Goal: Transaction & Acquisition: Purchase product/service

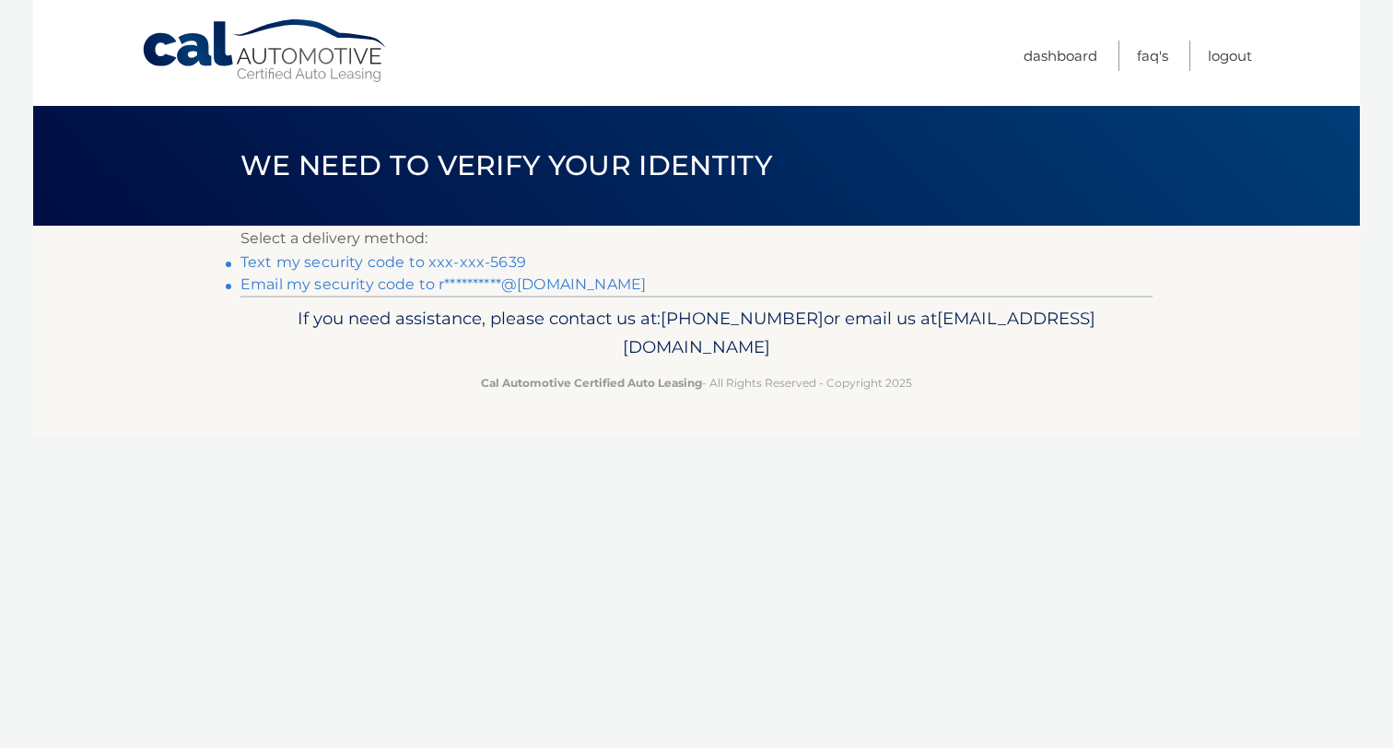
click at [502, 257] on link "Text my security code to xxx-xxx-5639" at bounding box center [383, 262] width 286 height 18
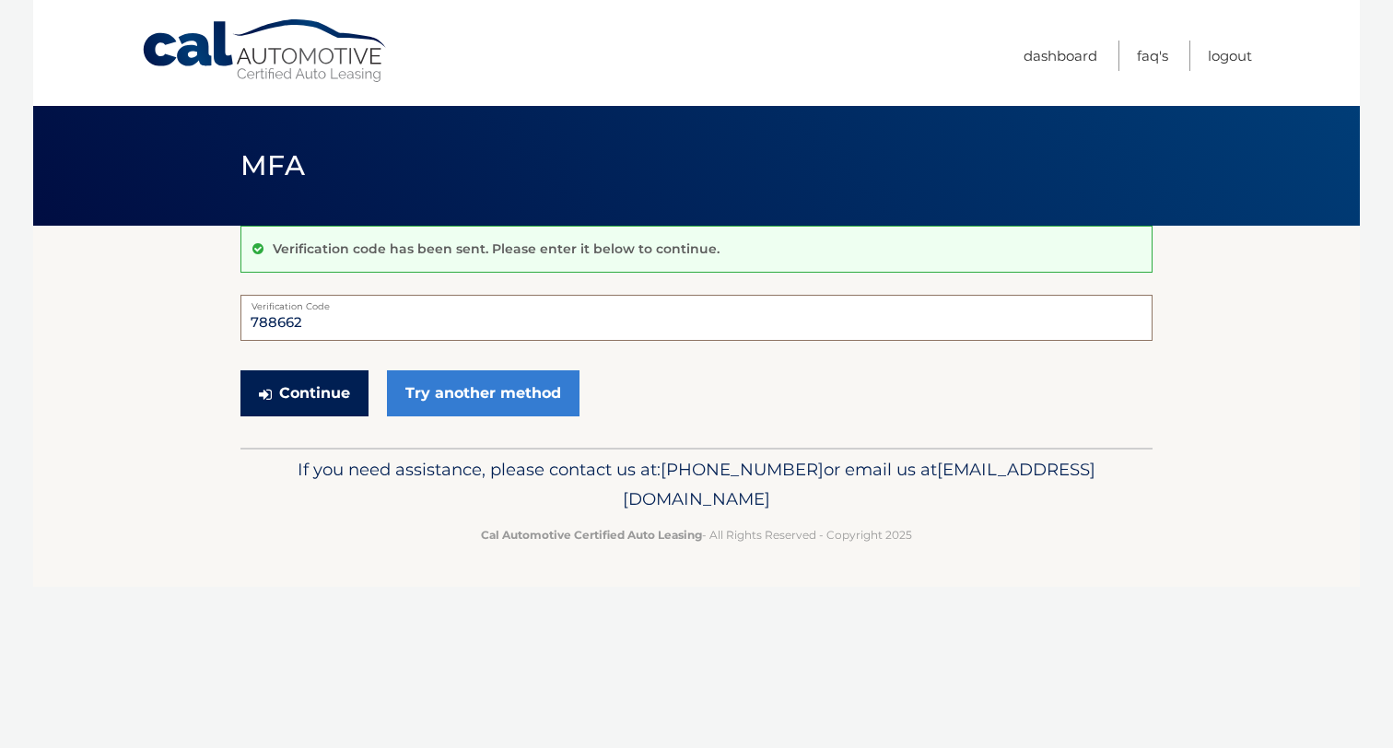
type input "788662"
click at [296, 388] on button "Continue" at bounding box center [304, 393] width 128 height 46
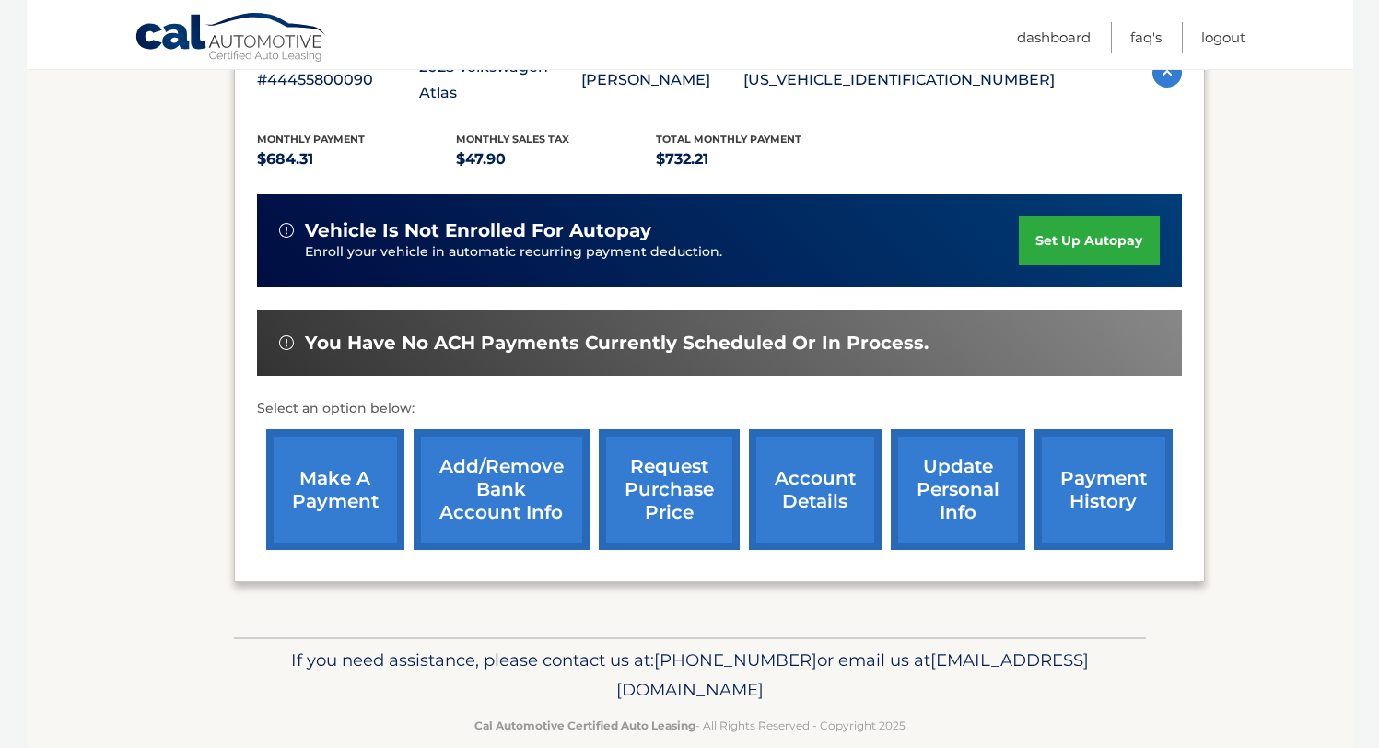
scroll to position [364, 0]
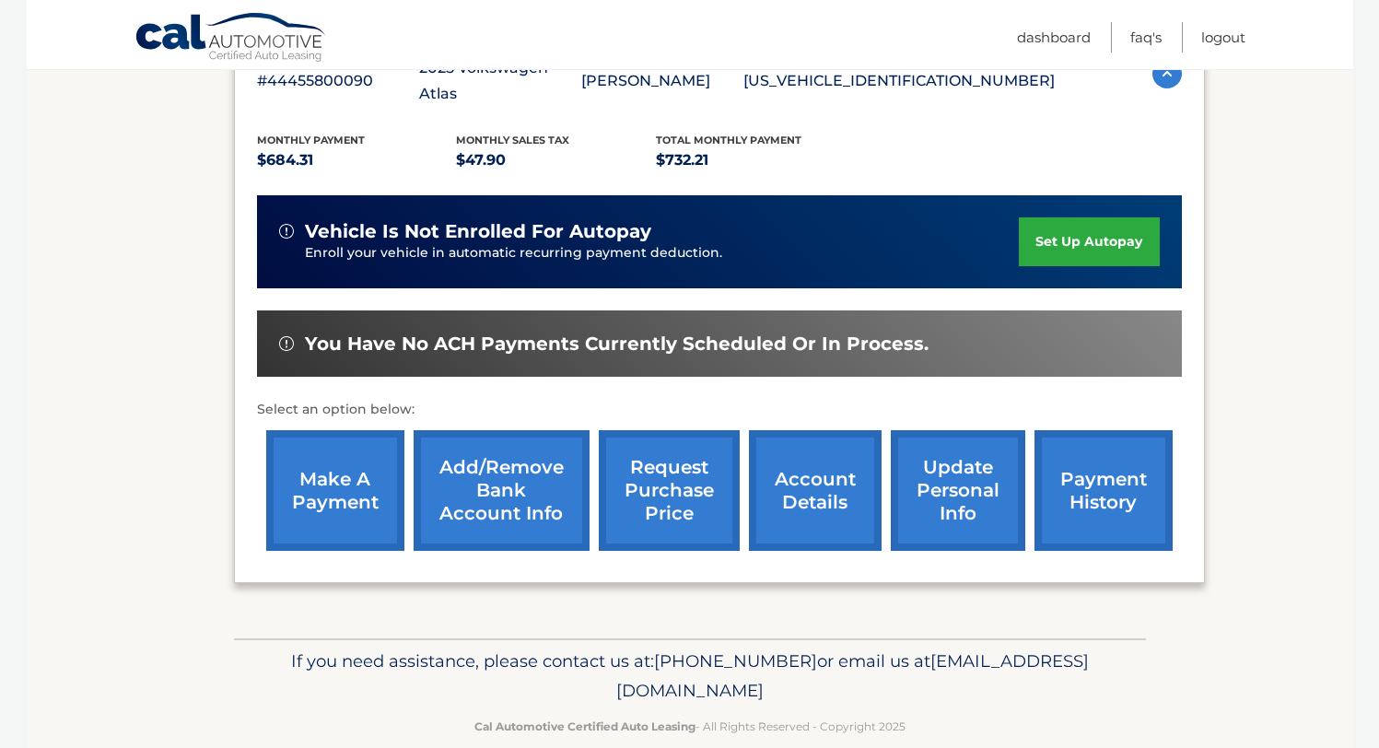
click at [326, 443] on link "make a payment" at bounding box center [335, 490] width 138 height 121
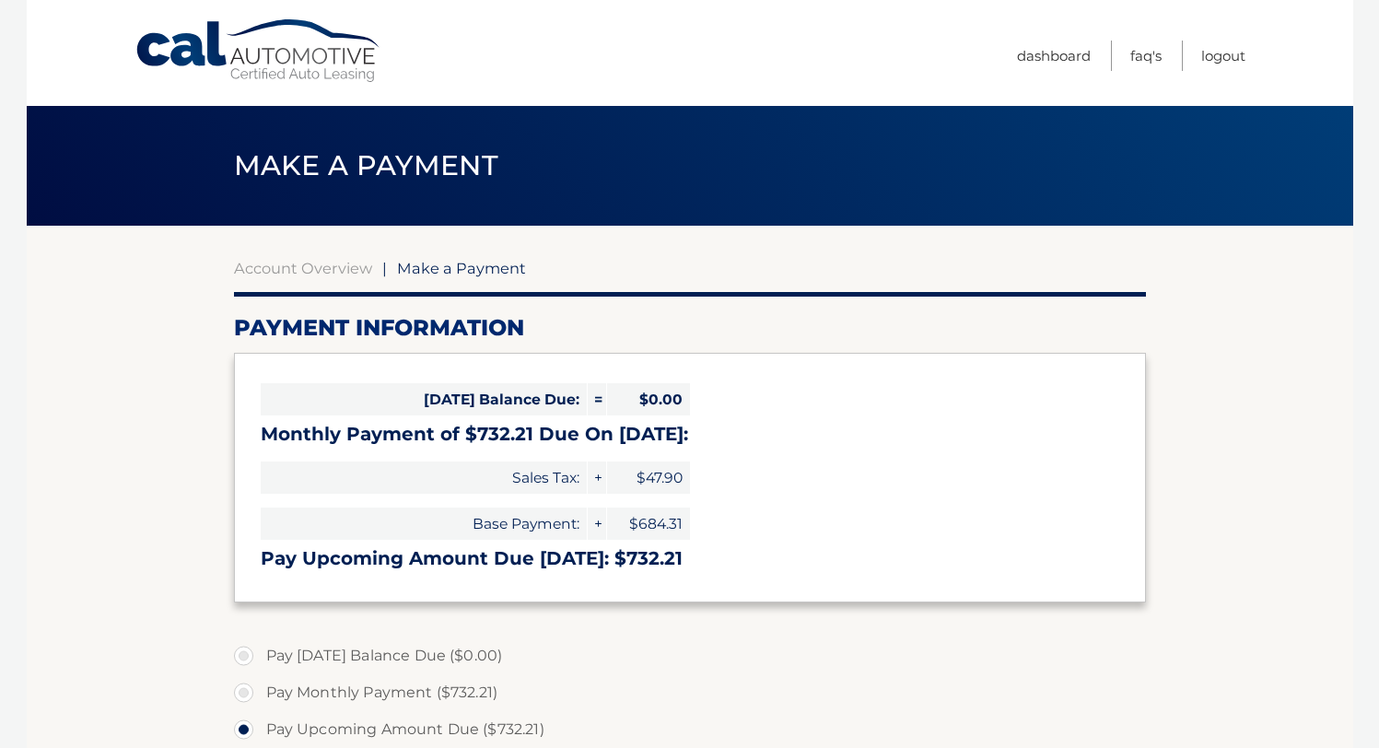
select select "OTczYzFmZjMtYTdmNy00NGZjLWIyMjgtNjRmYjNmOGZhNTZl"
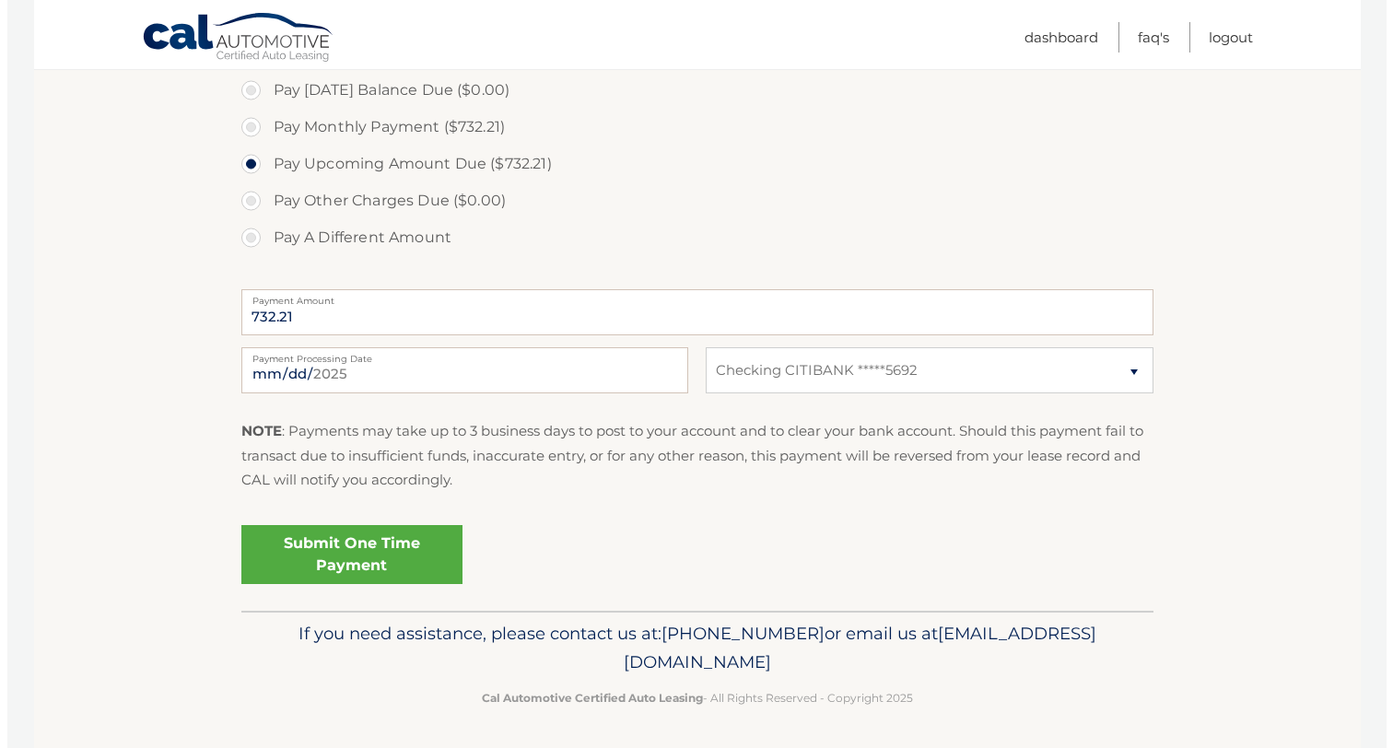
scroll to position [564, 0]
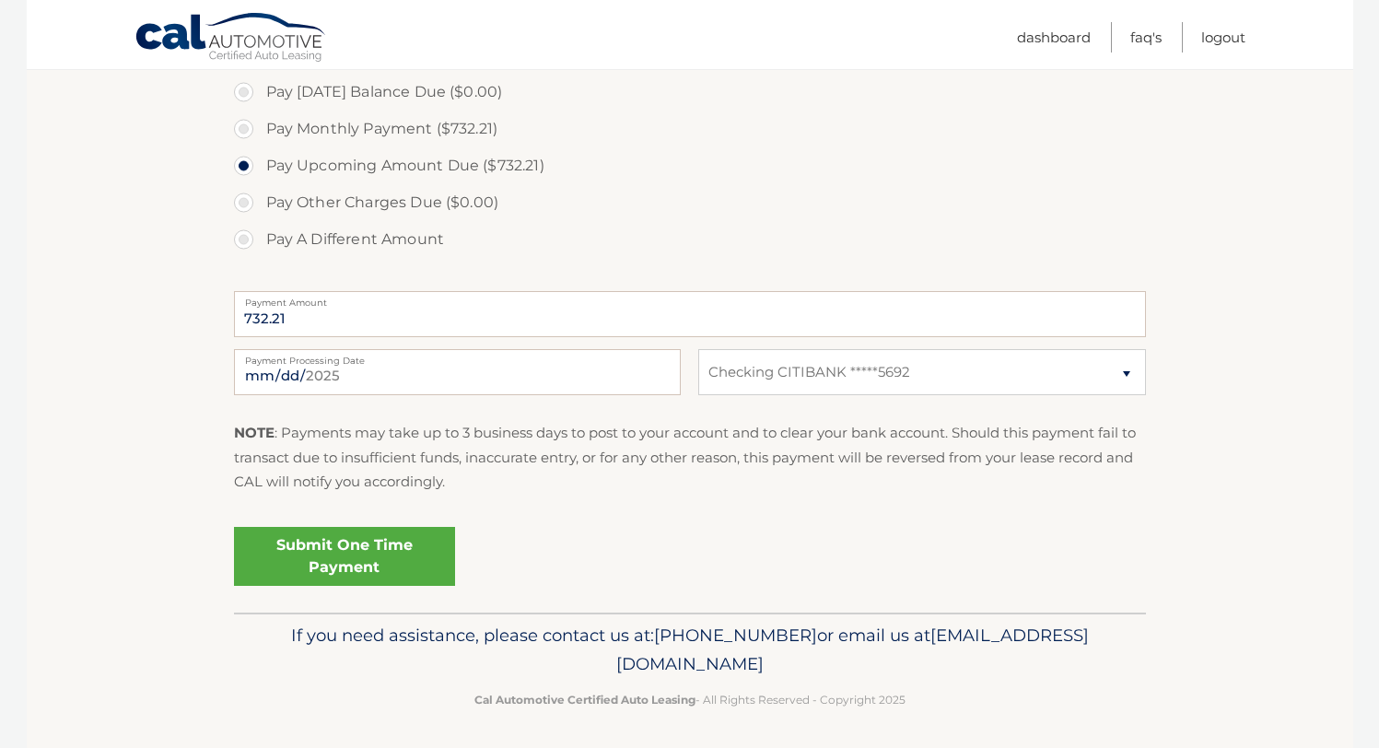
click at [384, 553] on link "Submit One Time Payment" at bounding box center [344, 556] width 221 height 59
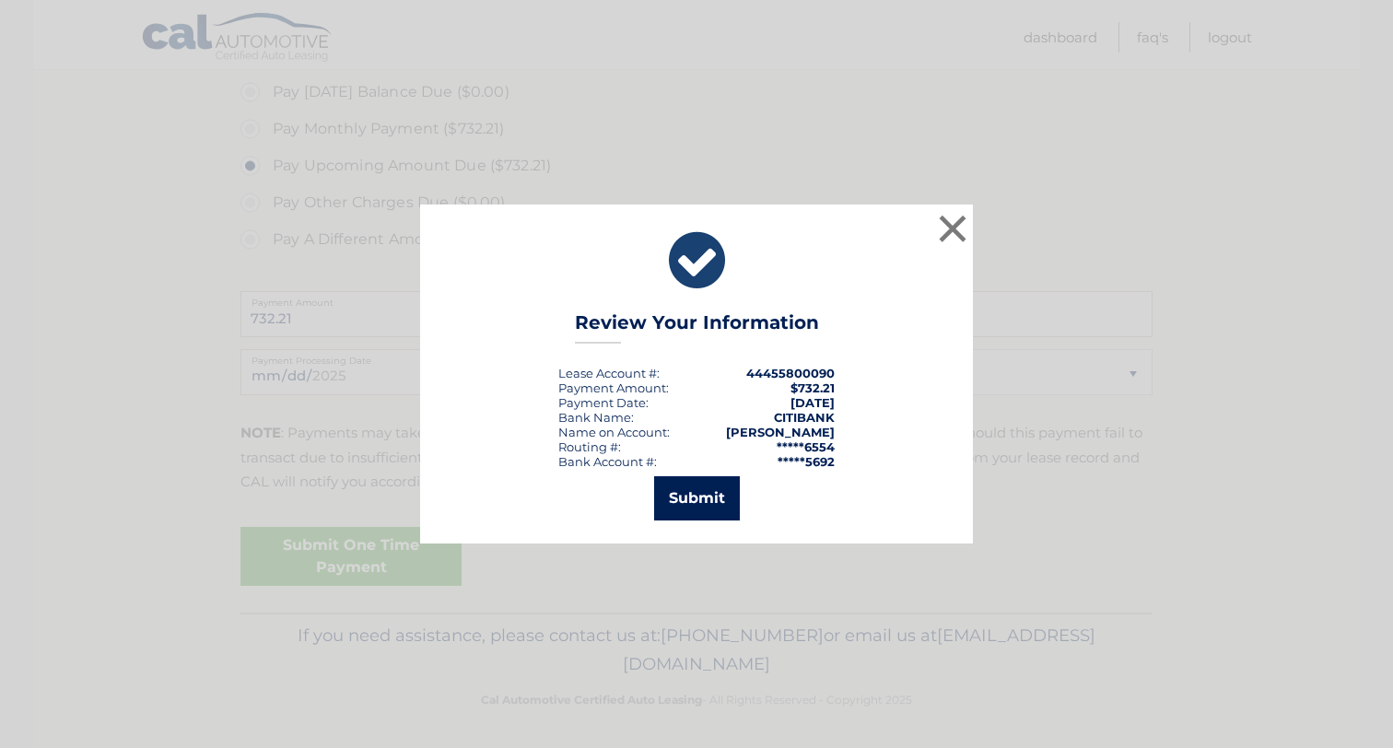
click at [703, 501] on button "Submit" at bounding box center [697, 498] width 86 height 44
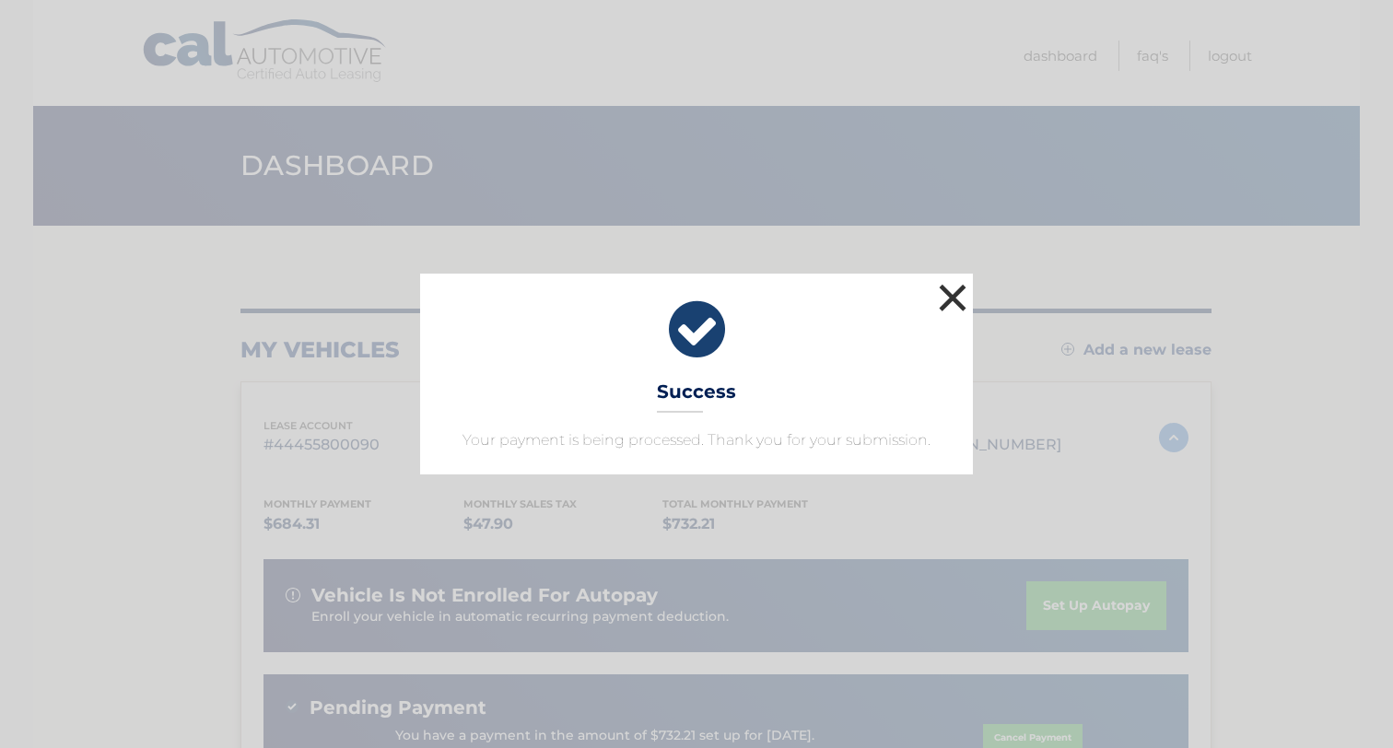
click at [955, 286] on button "×" at bounding box center [952, 297] width 37 height 37
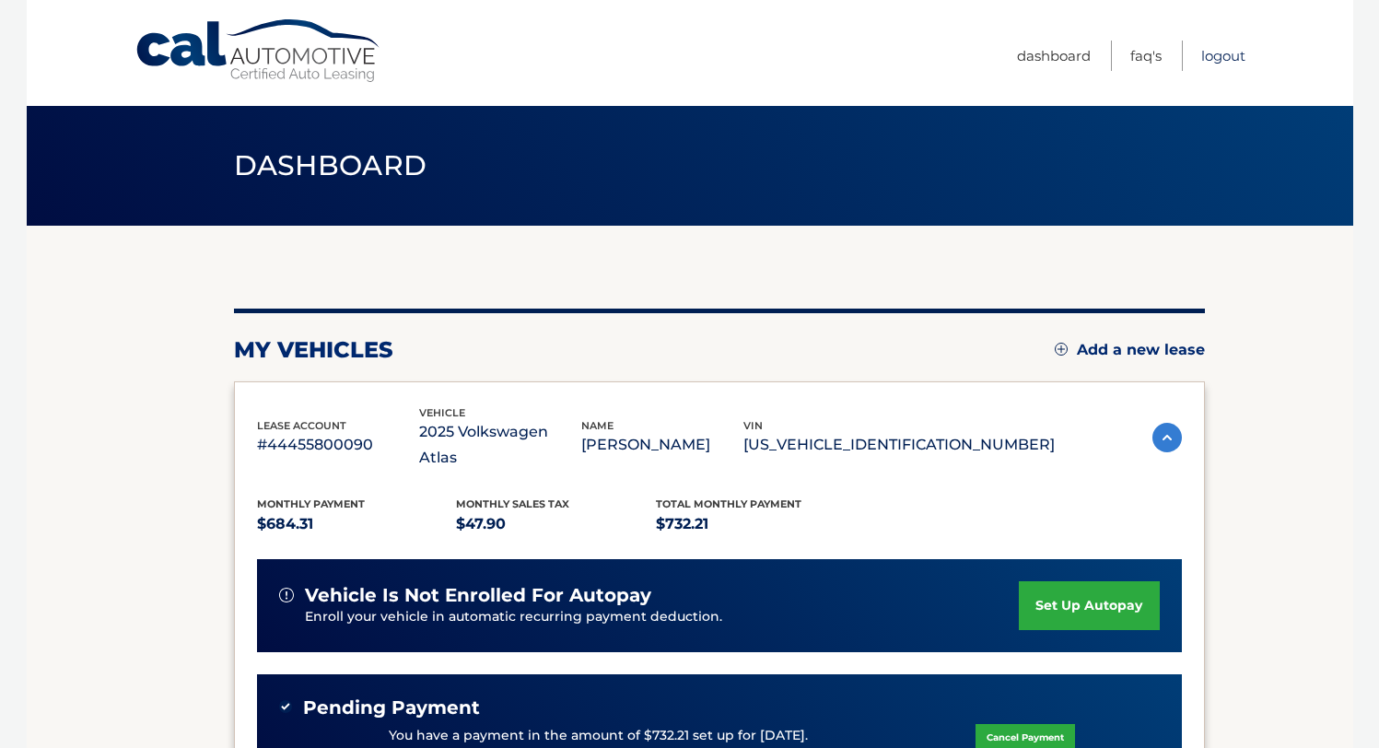
click at [1218, 53] on link "Logout" at bounding box center [1223, 56] width 44 height 30
